Goal: Navigation & Orientation: Find specific page/section

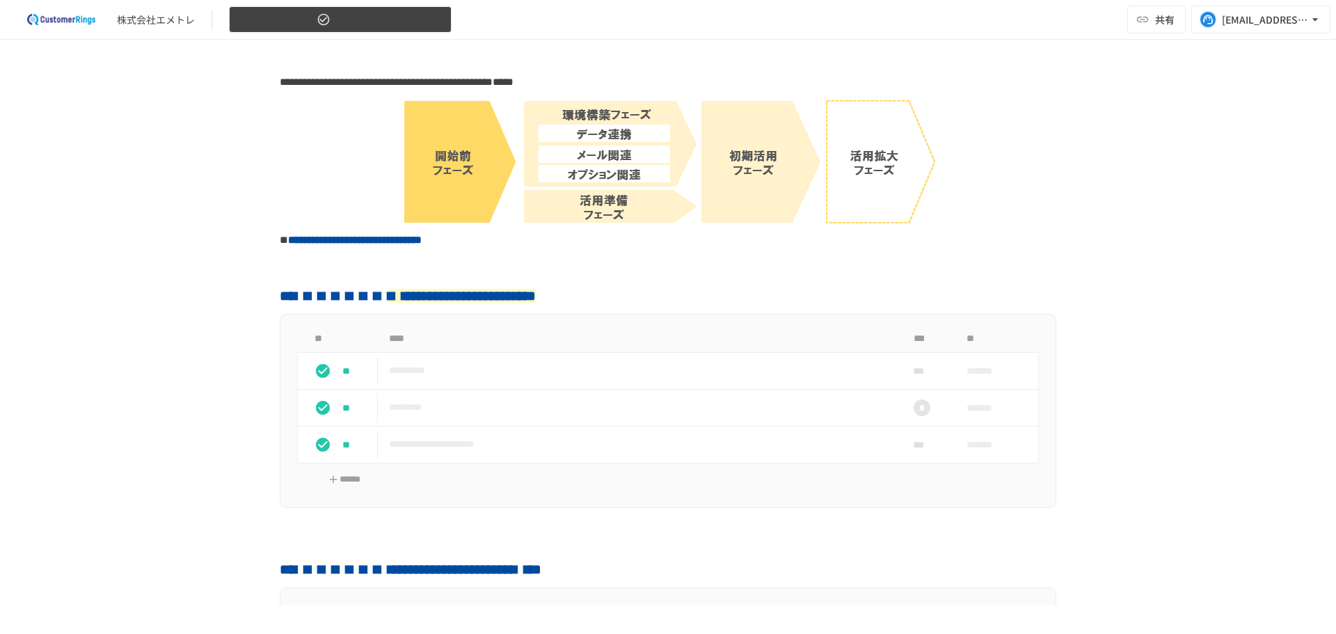
click at [296, 11] on span "1.開始前フェーズ" at bounding box center [276, 19] width 76 height 17
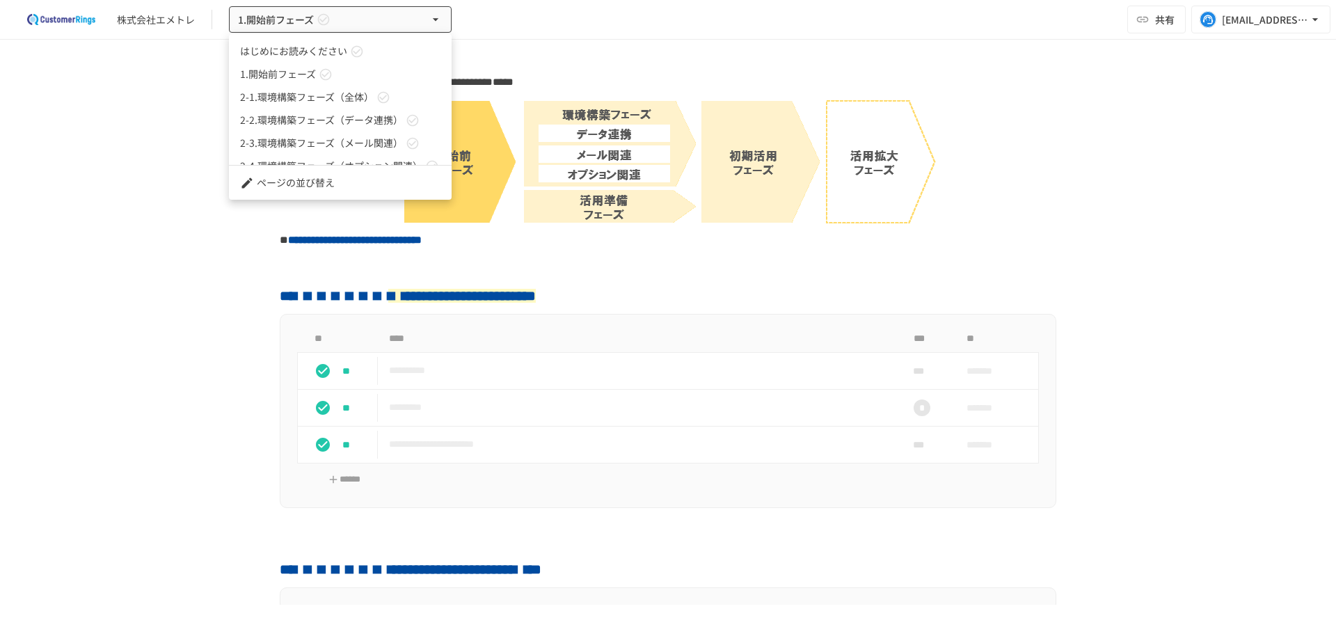
click at [305, 117] on span "2-2.環境構築フェーズ（データ連携）" at bounding box center [321, 120] width 163 height 15
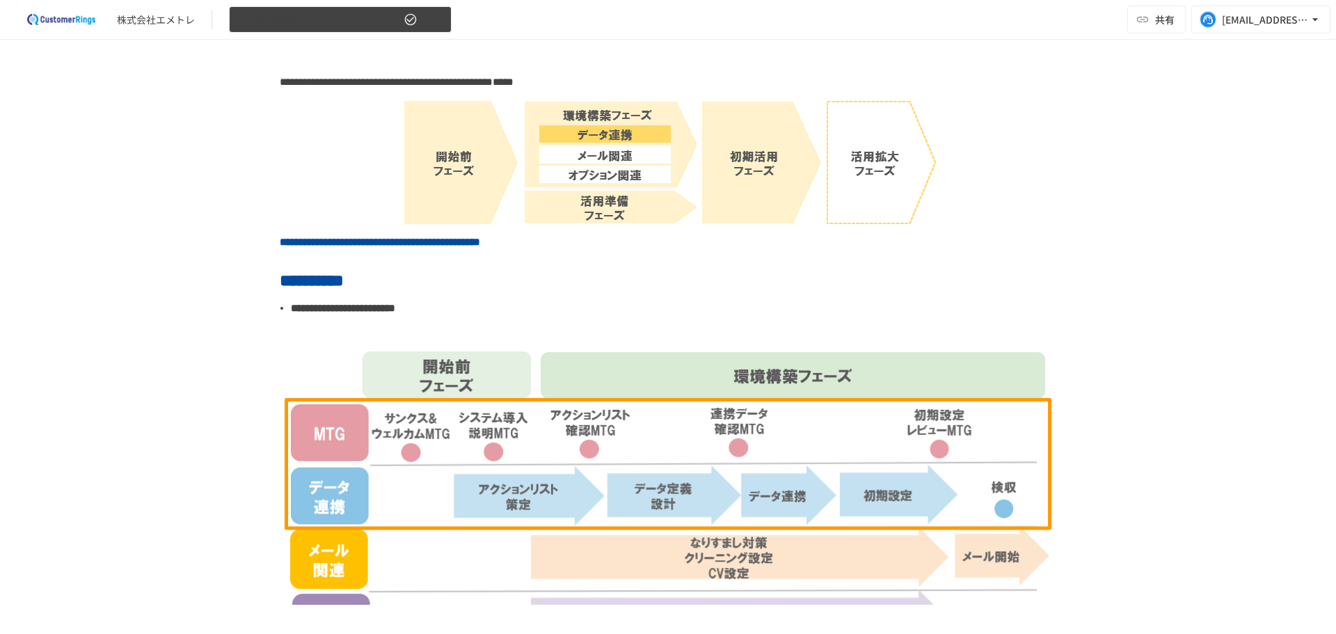
click at [287, 17] on span "2-2.環境構築フェーズ（データ連携）" at bounding box center [319, 19] width 163 height 17
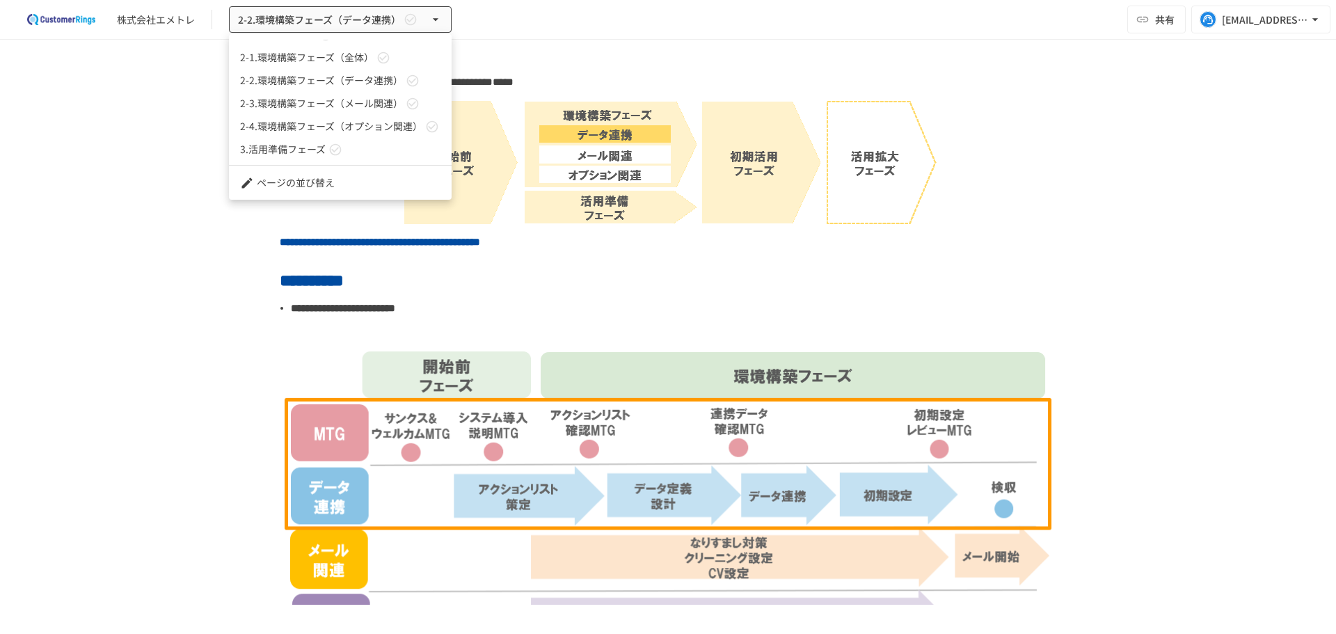
scroll to position [61, 0]
click at [319, 77] on span "2-3.環境構築フェーズ（メール関連）" at bounding box center [321, 81] width 163 height 15
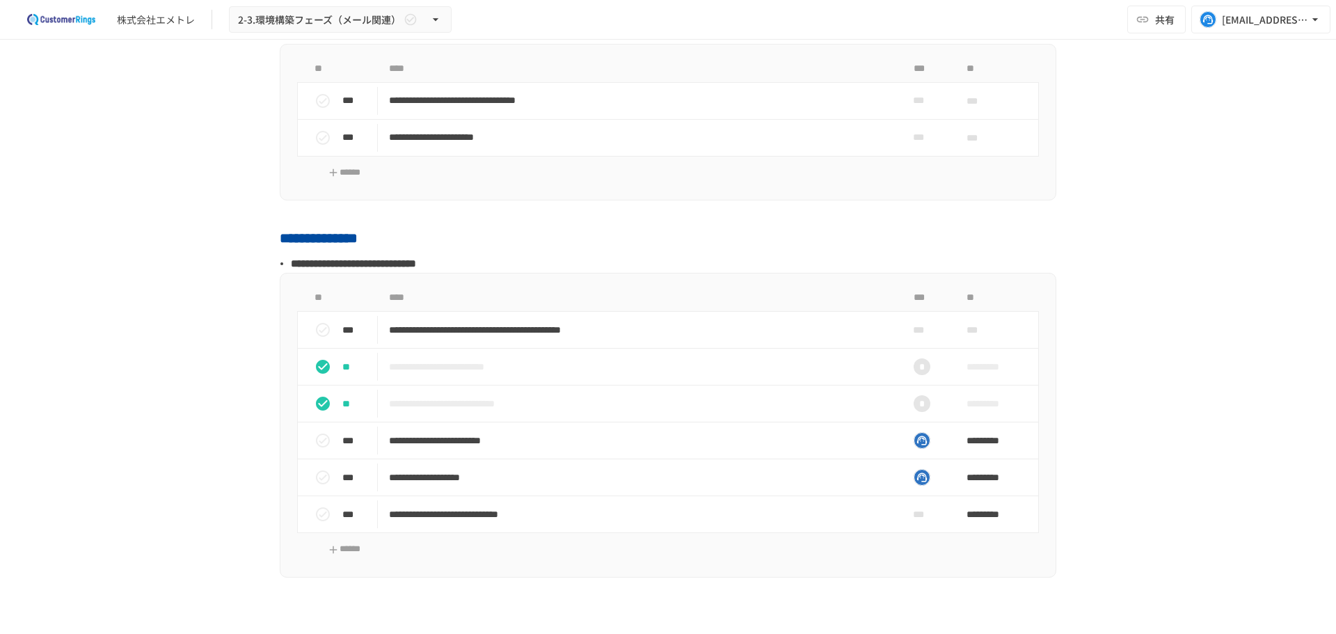
scroll to position [2088, 0]
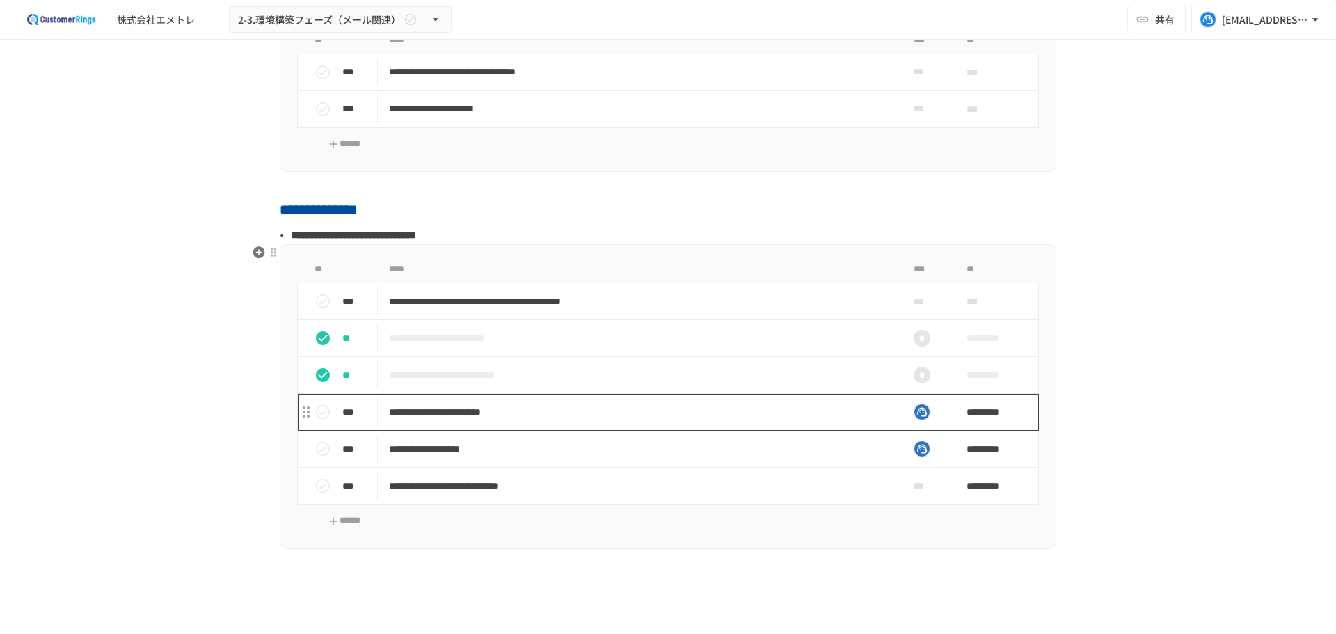
click at [455, 372] on p "**********" at bounding box center [639, 375] width 500 height 17
